Goal: Information Seeking & Learning: Learn about a topic

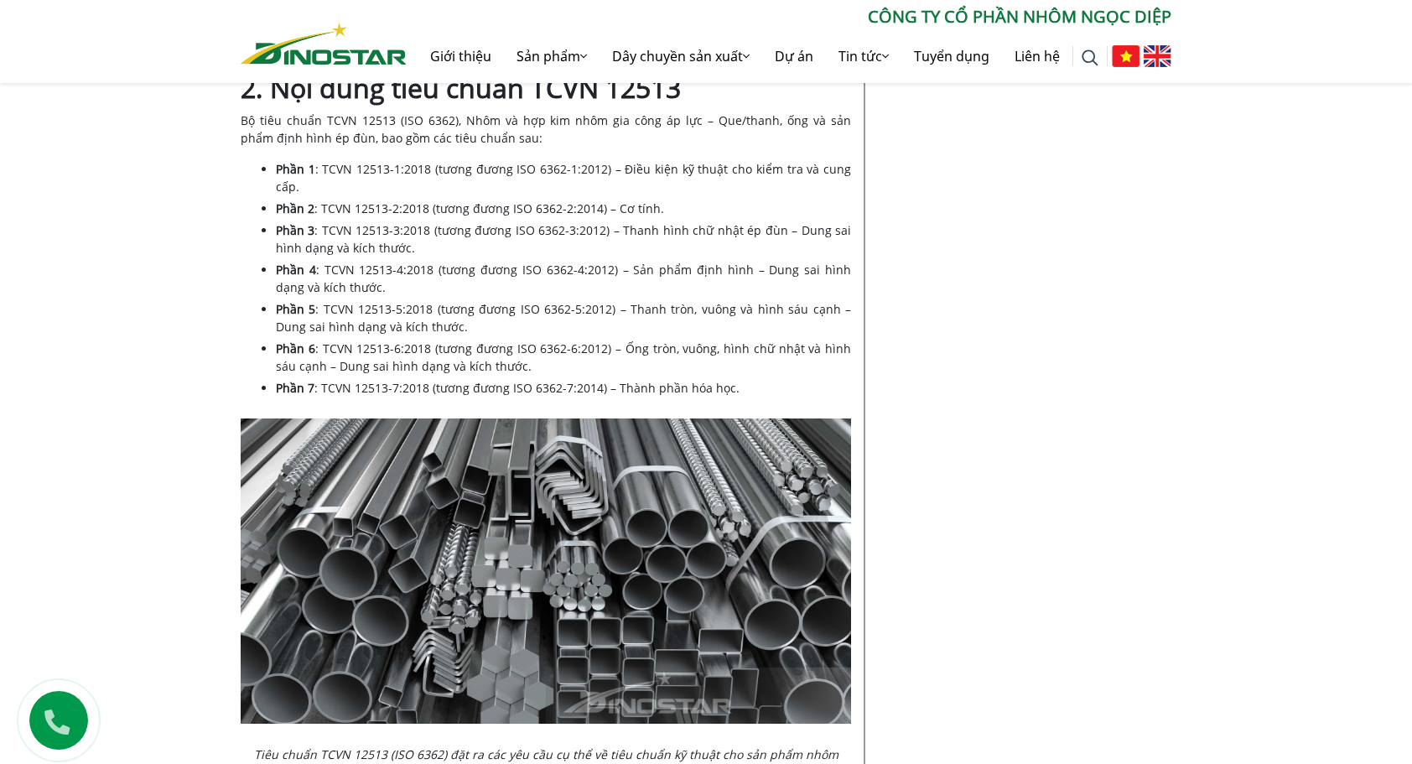
scroll to position [923, 0]
